Goal: Task Accomplishment & Management: Manage account settings

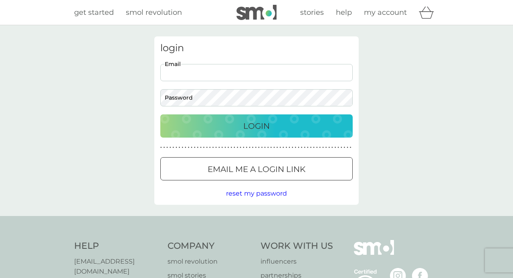
type input "[EMAIL_ADDRESS][DOMAIN_NAME]"
click at [256, 126] on button "Login" at bounding box center [256, 126] width 192 height 23
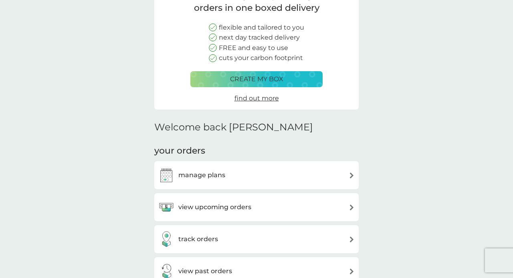
scroll to position [90, 0]
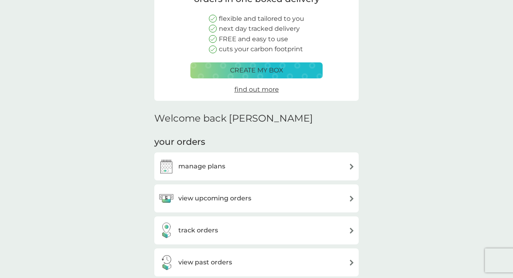
click at [218, 185] on div "view upcoming orders" at bounding box center [256, 199] width 204 height 28
click at [217, 200] on h3 "view upcoming orders" at bounding box center [214, 198] width 73 height 10
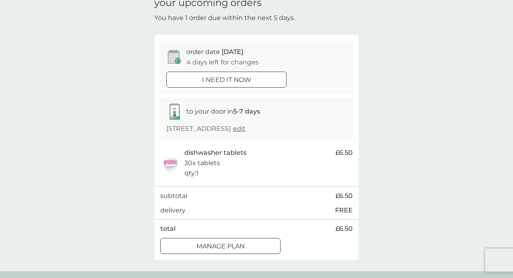
scroll to position [56, 0]
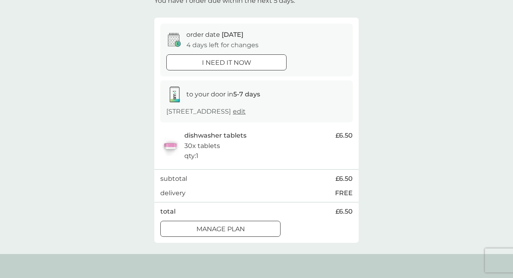
click at [221, 228] on div at bounding box center [221, 229] width 2 height 2
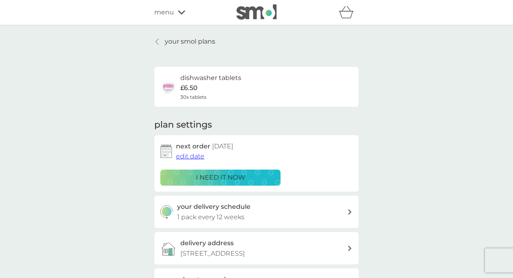
click at [159, 40] on icon at bounding box center [156, 41] width 3 height 6
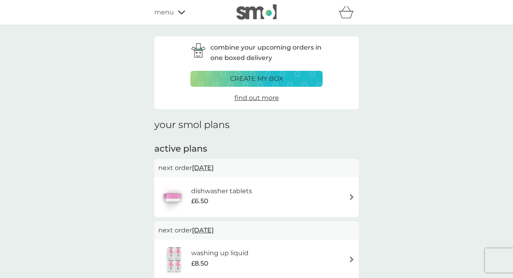
click at [180, 13] on icon at bounding box center [181, 12] width 7 height 4
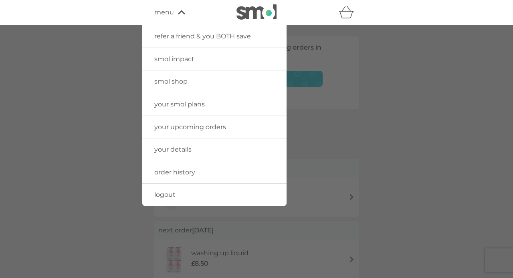
click at [402, 106] on div at bounding box center [256, 164] width 513 height 278
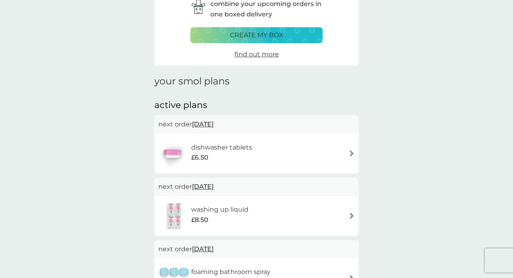
scroll to position [63, 0]
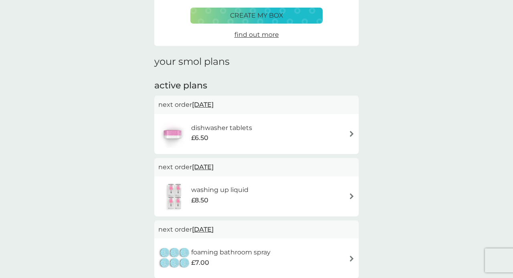
click at [348, 131] on div "dishwasher tablets £6.50" at bounding box center [256, 134] width 196 height 28
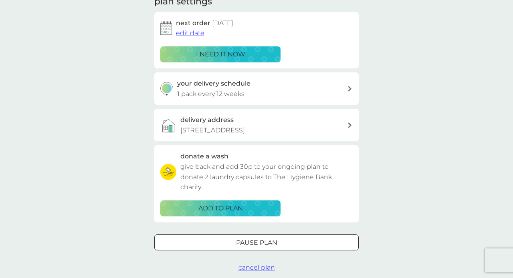
scroll to position [125, 0]
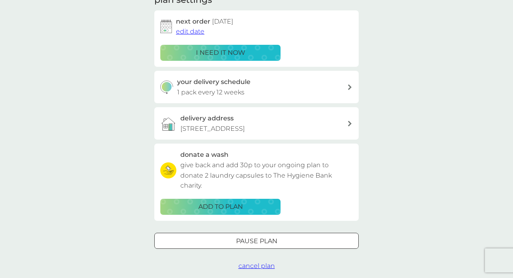
click at [346, 83] on div "your delivery schedule 1 pack every 12 weeks" at bounding box center [262, 87] width 170 height 20
select select "84"
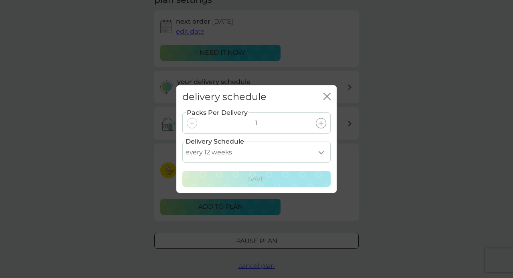
click at [328, 93] on icon "close" at bounding box center [326, 96] width 7 height 7
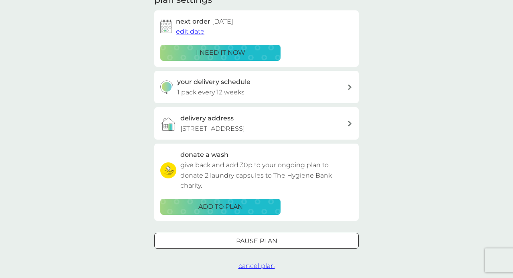
click at [340, 86] on div "your delivery schedule 1 pack every 12 weeks" at bounding box center [262, 87] width 170 height 20
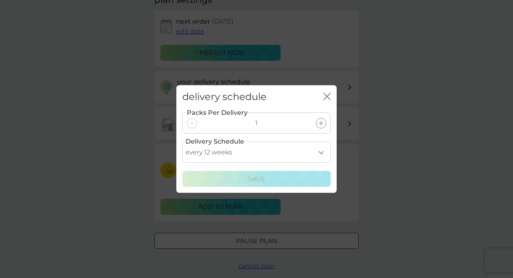
select select "112"
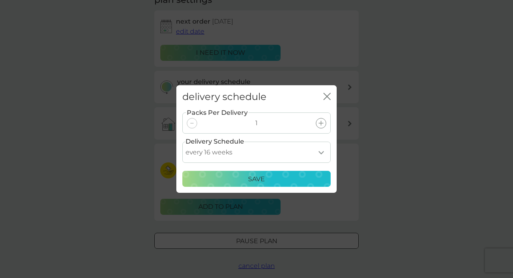
click at [269, 179] on div "Save" at bounding box center [256, 179] width 138 height 10
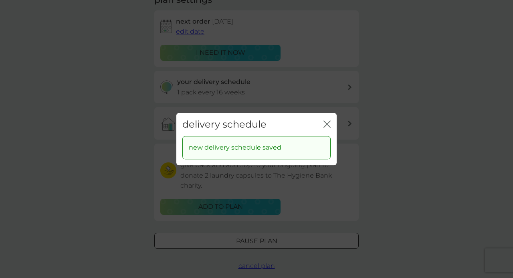
click at [325, 124] on icon "close" at bounding box center [326, 124] width 7 height 7
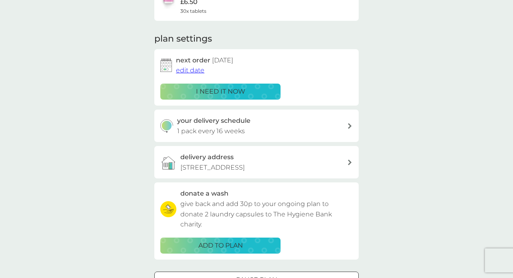
scroll to position [85, 0]
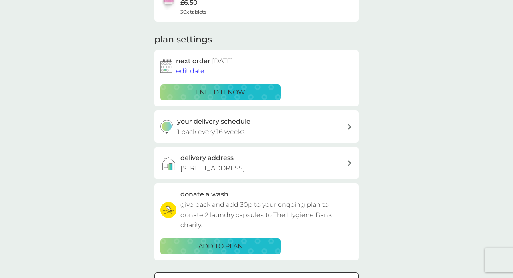
click at [195, 68] on span "edit date" at bounding box center [190, 71] width 28 height 8
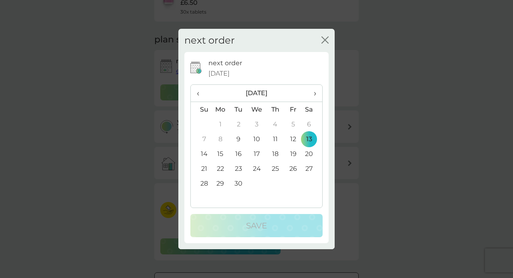
click at [315, 93] on span "›" at bounding box center [312, 93] width 8 height 17
click at [294, 151] on td "17" at bounding box center [293, 154] width 18 height 15
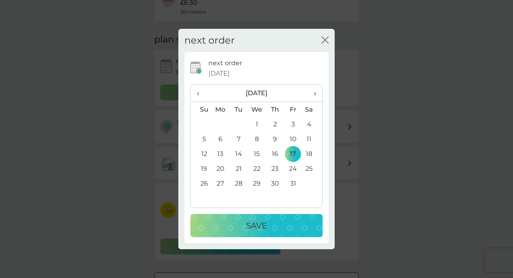
click at [267, 226] on p "Save" at bounding box center [256, 226] width 21 height 13
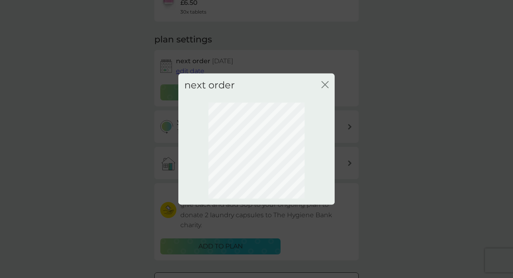
scroll to position [57, 0]
